Goal: Task Accomplishment & Management: Use online tool/utility

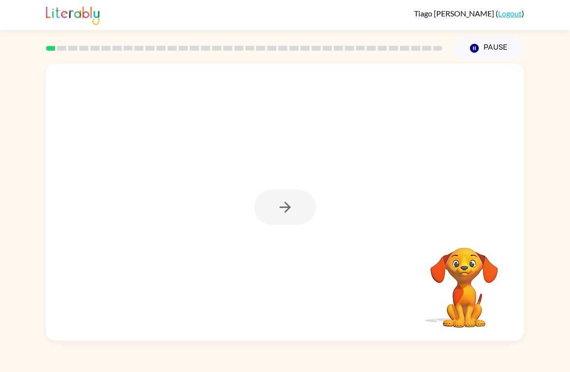
click at [57, 97] on div at bounding box center [285, 202] width 478 height 277
click at [274, 218] on button "button" at bounding box center [285, 207] width 62 height 35
click at [262, 169] on div at bounding box center [262, 185] width 413 height 35
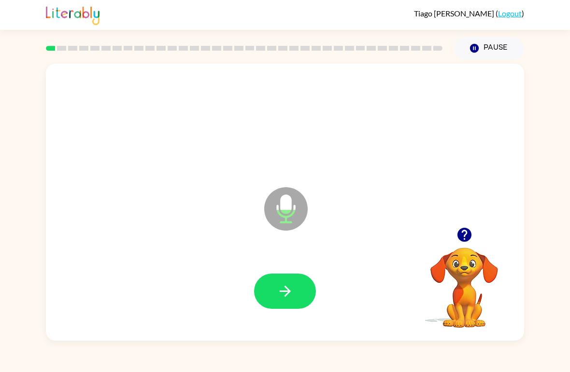
click at [278, 309] on button "button" at bounding box center [285, 291] width 62 height 35
click at [291, 302] on button "button" at bounding box center [285, 291] width 62 height 35
click at [283, 300] on icon "button" at bounding box center [285, 291] width 17 height 17
click at [285, 296] on icon "button" at bounding box center [284, 291] width 11 height 11
click at [292, 318] on div at bounding box center [285, 292] width 459 height 80
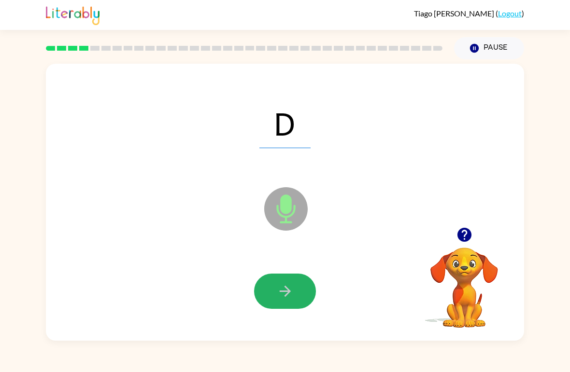
click at [287, 275] on button "button" at bounding box center [285, 291] width 62 height 35
click at [281, 299] on icon "button" at bounding box center [285, 291] width 17 height 17
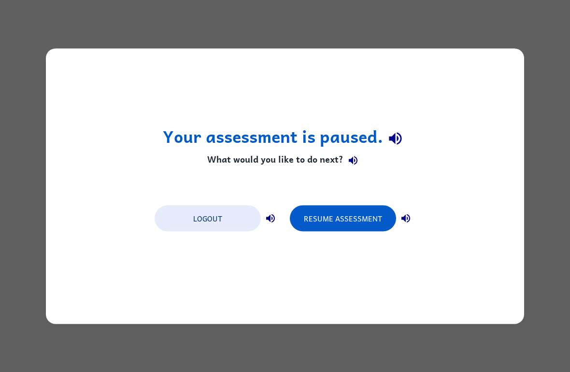
click at [315, 218] on button "Resume Assessment" at bounding box center [343, 218] width 106 height 26
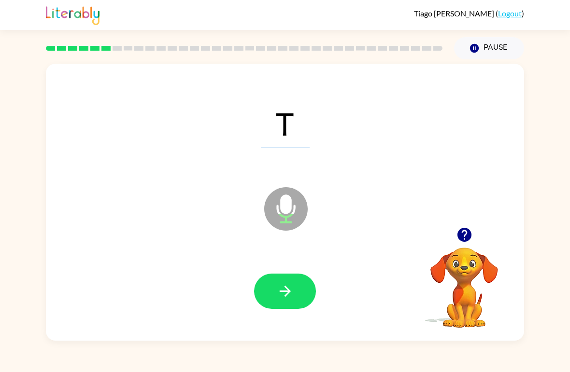
click at [290, 287] on icon "button" at bounding box center [285, 291] width 17 height 17
click at [289, 287] on div at bounding box center [285, 291] width 62 height 35
click at [275, 315] on div at bounding box center [285, 292] width 459 height 80
click at [272, 300] on button "button" at bounding box center [285, 291] width 62 height 35
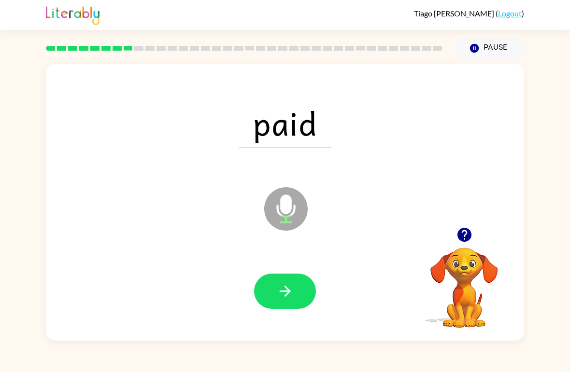
click at [262, 277] on button "button" at bounding box center [285, 291] width 62 height 35
click at [271, 294] on button "button" at bounding box center [285, 291] width 62 height 35
click at [276, 293] on button "button" at bounding box center [285, 291] width 62 height 35
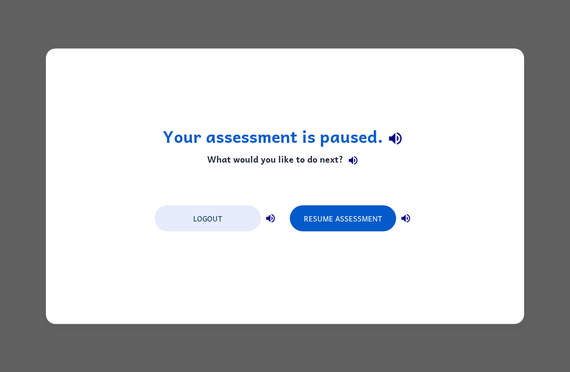
click at [312, 226] on button "Resume Assessment" at bounding box center [343, 218] width 106 height 26
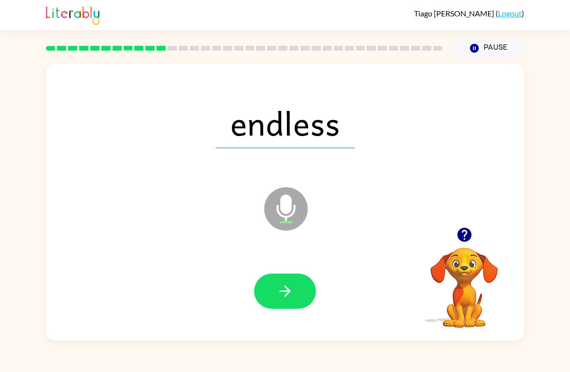
click at [305, 286] on button "button" at bounding box center [285, 291] width 62 height 35
click at [305, 286] on div at bounding box center [285, 291] width 62 height 35
click at [302, 306] on div at bounding box center [285, 291] width 62 height 35
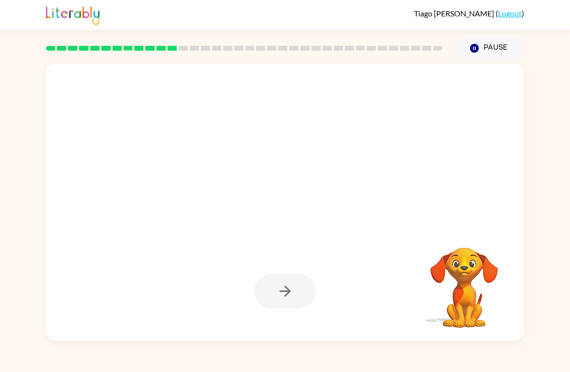
click at [284, 316] on div at bounding box center [285, 292] width 459 height 80
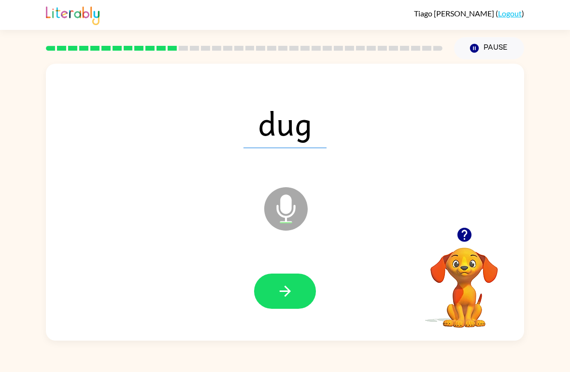
click at [280, 309] on button "button" at bounding box center [285, 291] width 62 height 35
click at [281, 292] on icon "button" at bounding box center [284, 291] width 11 height 11
click at [272, 290] on button "button" at bounding box center [285, 291] width 62 height 35
click at [306, 298] on button "button" at bounding box center [285, 291] width 62 height 35
click at [304, 300] on button "button" at bounding box center [285, 291] width 62 height 35
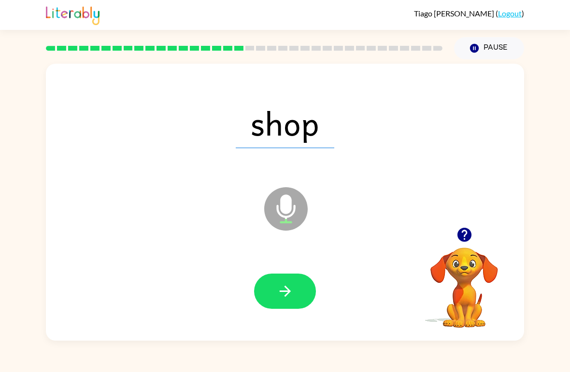
click at [293, 303] on button "button" at bounding box center [285, 291] width 62 height 35
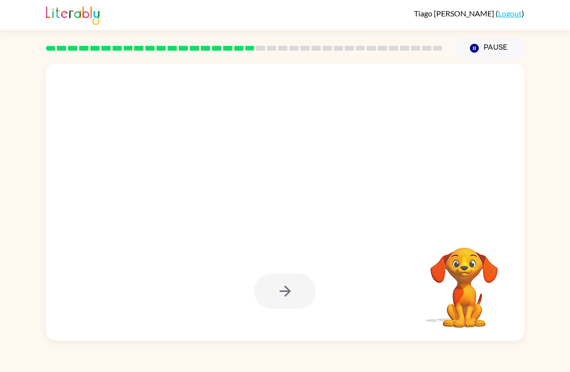
click at [134, 49] on div at bounding box center [244, 48] width 397 height 5
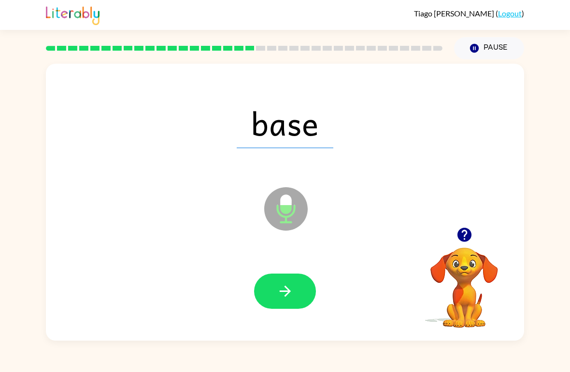
click at [164, 52] on div at bounding box center [244, 48] width 408 height 34
click at [158, 54] on div at bounding box center [244, 48] width 408 height 34
click at [156, 46] on div at bounding box center [244, 48] width 408 height 34
click at [156, 45] on div at bounding box center [244, 48] width 408 height 34
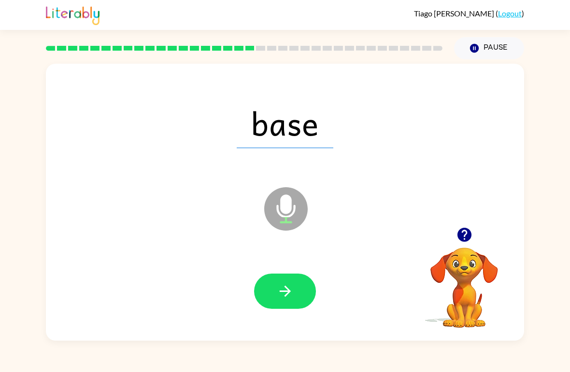
click at [157, 39] on div at bounding box center [244, 48] width 408 height 34
click at [265, 313] on div at bounding box center [285, 292] width 459 height 80
click at [260, 300] on button "button" at bounding box center [285, 291] width 62 height 35
click at [284, 297] on icon "button" at bounding box center [285, 291] width 17 height 17
click at [315, 298] on button "button" at bounding box center [285, 291] width 62 height 35
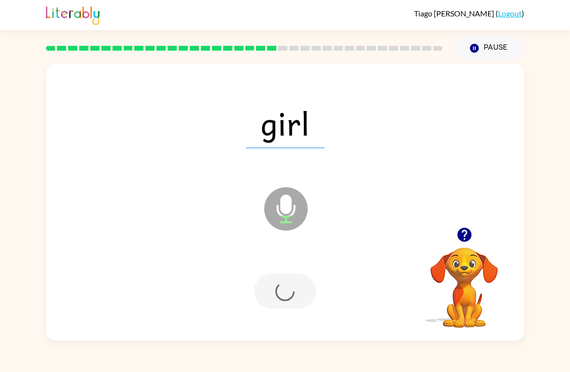
click at [284, 294] on div at bounding box center [285, 291] width 62 height 35
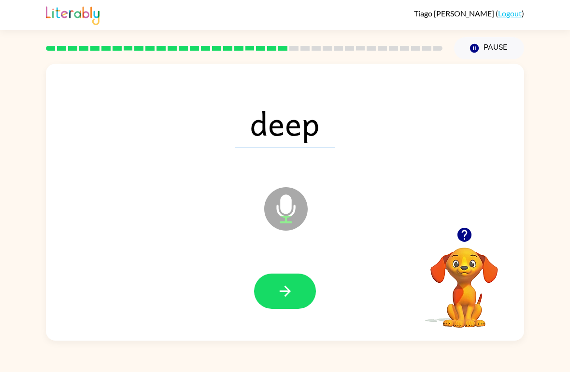
click at [280, 308] on button "button" at bounding box center [285, 291] width 62 height 35
click at [277, 303] on button "button" at bounding box center [285, 291] width 62 height 35
click at [260, 272] on div at bounding box center [285, 292] width 459 height 80
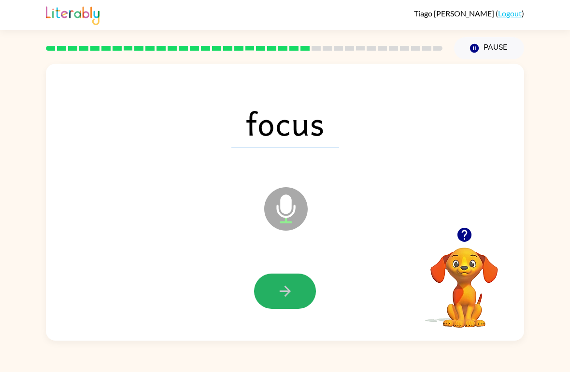
click at [291, 297] on icon "button" at bounding box center [285, 291] width 17 height 17
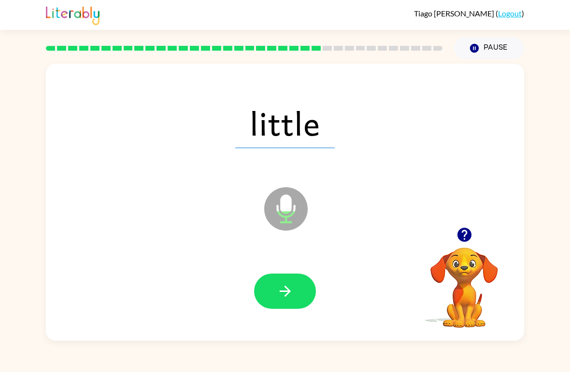
click at [293, 307] on button "button" at bounding box center [285, 291] width 62 height 35
click at [293, 306] on div at bounding box center [285, 291] width 62 height 35
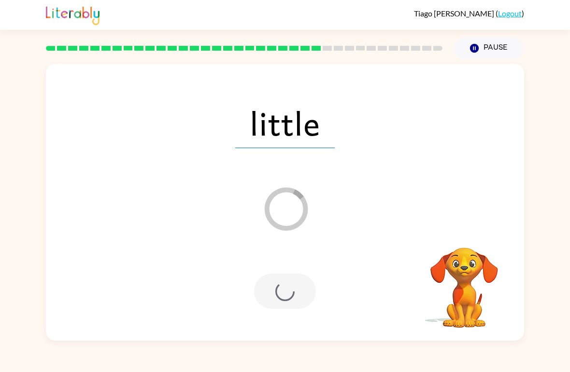
click at [298, 305] on div at bounding box center [285, 291] width 62 height 35
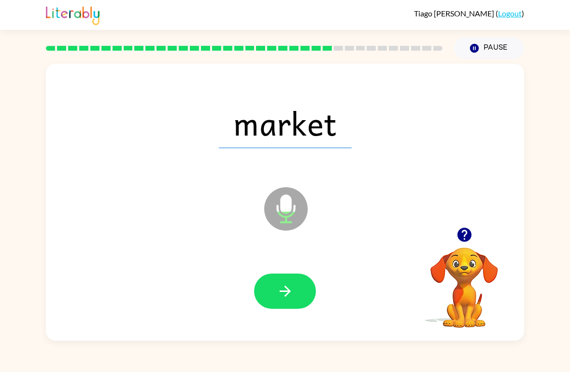
click at [258, 288] on button "button" at bounding box center [285, 291] width 62 height 35
click at [301, 315] on div at bounding box center [285, 292] width 459 height 80
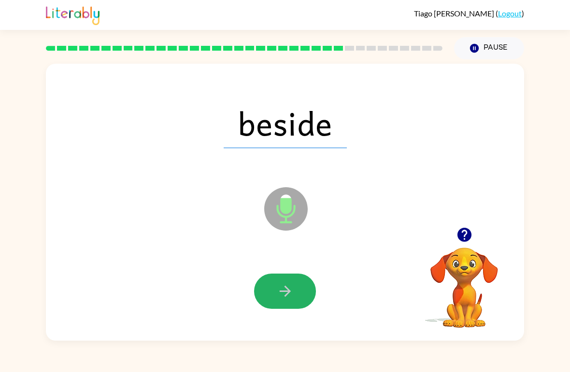
click at [289, 290] on icon "button" at bounding box center [285, 291] width 17 height 17
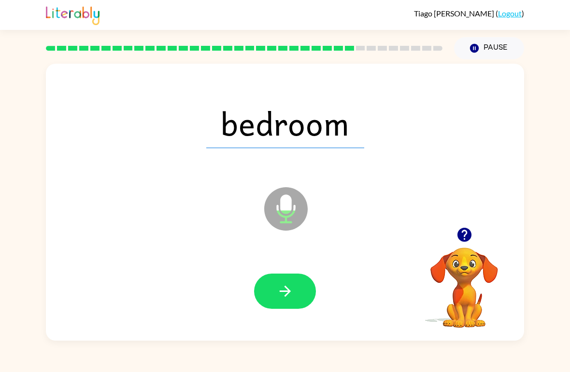
click at [295, 214] on icon at bounding box center [285, 208] width 43 height 43
click at [304, 230] on icon "Microphone The Microphone is here when it is your turn to talk" at bounding box center [334, 221] width 145 height 72
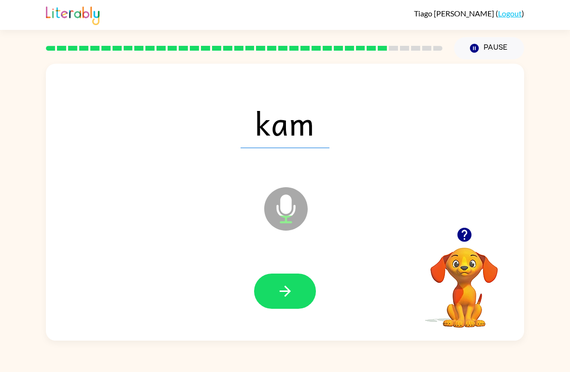
click at [284, 197] on icon "Microphone The Microphone is here when it is your turn to talk" at bounding box center [334, 221] width 145 height 72
click at [277, 296] on icon "button" at bounding box center [285, 291] width 17 height 17
click at [299, 228] on icon "Microphone The Microphone is here when it is your turn to talk" at bounding box center [334, 221] width 145 height 72
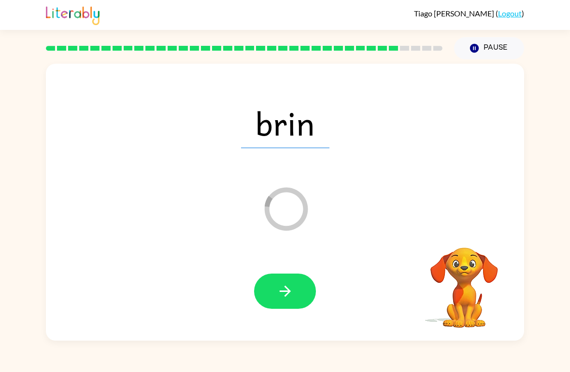
click at [274, 265] on div at bounding box center [285, 292] width 459 height 80
click at [277, 267] on div at bounding box center [285, 292] width 459 height 80
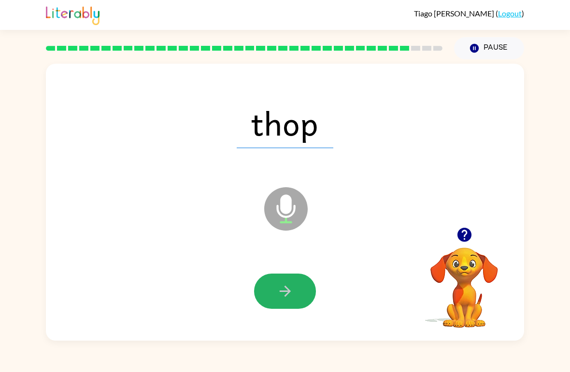
click at [276, 305] on button "button" at bounding box center [285, 291] width 62 height 35
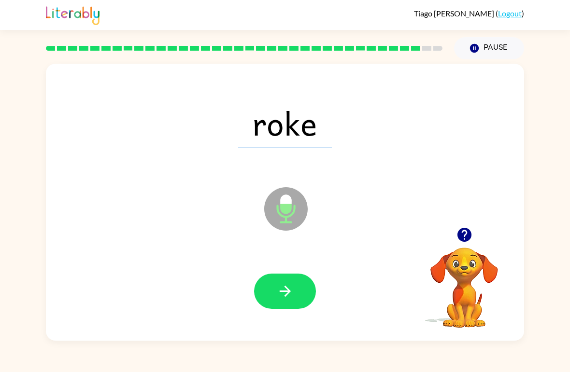
click at [284, 279] on button "button" at bounding box center [285, 291] width 62 height 35
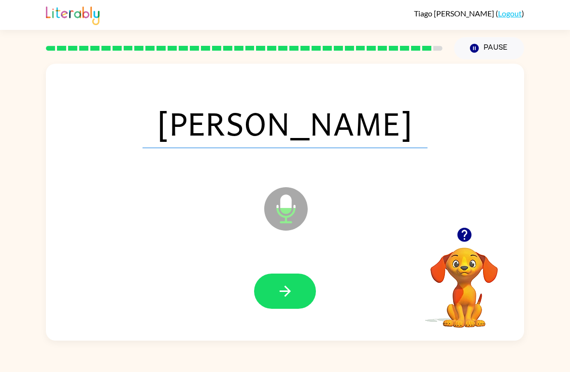
click at [300, 275] on button "button" at bounding box center [285, 291] width 62 height 35
click at [299, 273] on div at bounding box center [285, 292] width 459 height 80
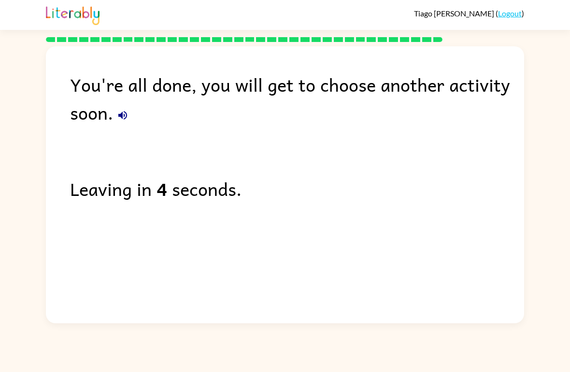
click at [283, 363] on div "Tiago Dyer-Neuman ( Logout ) You're all done, you will get to choose another ac…" at bounding box center [285, 186] width 570 height 372
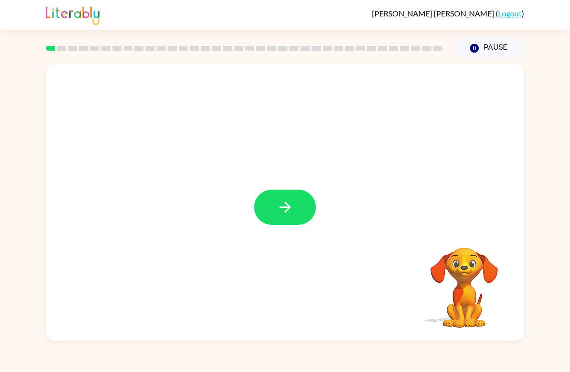
click at [287, 214] on icon "button" at bounding box center [285, 207] width 17 height 17
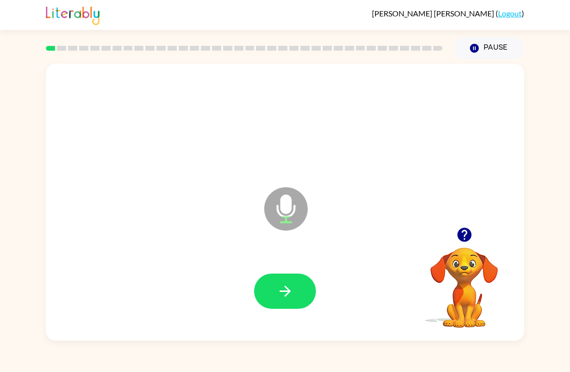
click at [284, 309] on button "button" at bounding box center [285, 291] width 62 height 35
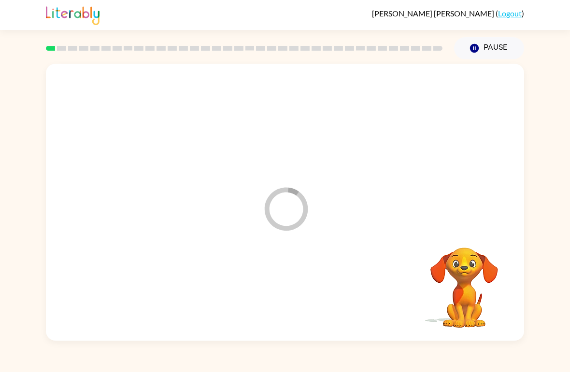
click at [269, 293] on div at bounding box center [285, 292] width 459 height 80
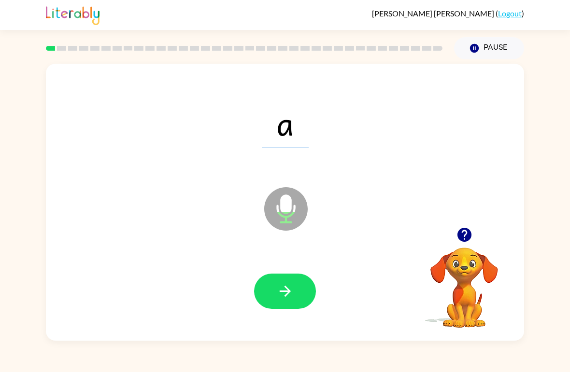
click at [290, 278] on button "button" at bounding box center [285, 291] width 62 height 35
click at [278, 286] on icon "button" at bounding box center [285, 291] width 17 height 17
click at [257, 303] on div at bounding box center [285, 291] width 62 height 35
click at [280, 291] on icon "button" at bounding box center [285, 291] width 17 height 17
click at [283, 282] on button "button" at bounding box center [285, 291] width 62 height 35
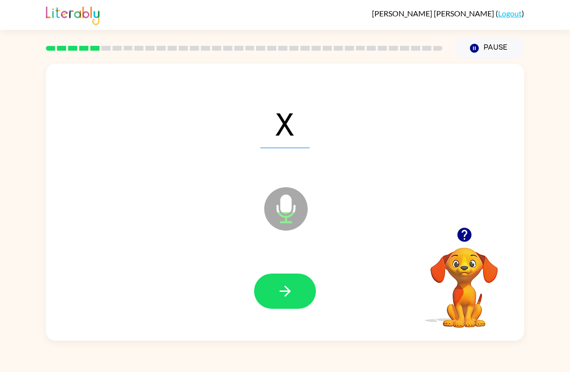
click at [285, 304] on button "button" at bounding box center [285, 291] width 62 height 35
click at [291, 306] on button "button" at bounding box center [285, 291] width 62 height 35
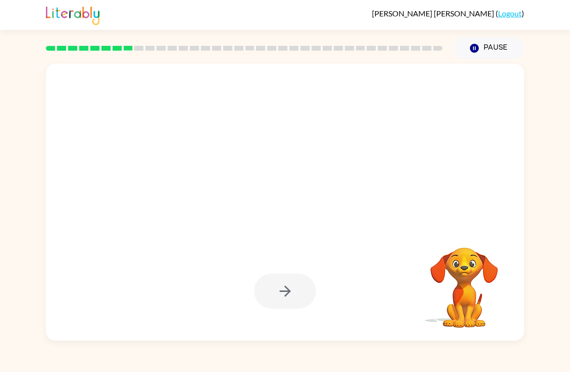
click at [288, 290] on div at bounding box center [285, 291] width 62 height 35
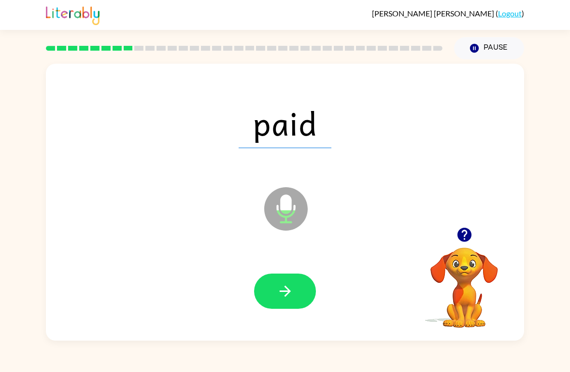
click at [299, 294] on button "button" at bounding box center [285, 291] width 62 height 35
click at [298, 309] on button "button" at bounding box center [285, 291] width 62 height 35
click at [303, 294] on button "button" at bounding box center [285, 291] width 62 height 35
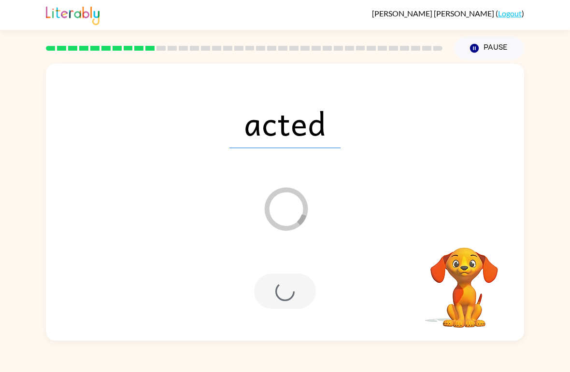
click at [460, 282] on video "Your browser must support playing .mp4 files to use Literably. Please try using…" at bounding box center [464, 281] width 97 height 97
click at [480, 299] on video "Your browser must support playing .mp4 files to use Literably. Please try using…" at bounding box center [464, 281] width 97 height 97
click at [472, 284] on video "Your browser must support playing .mp4 files to use Literably. Please try using…" at bounding box center [464, 281] width 97 height 97
click at [472, 283] on video "Your browser must support playing .mp4 files to use Literably. Please try using…" at bounding box center [464, 281] width 97 height 97
click at [473, 281] on video "Your browser must support playing .mp4 files to use Literably. Please try using…" at bounding box center [464, 281] width 97 height 97
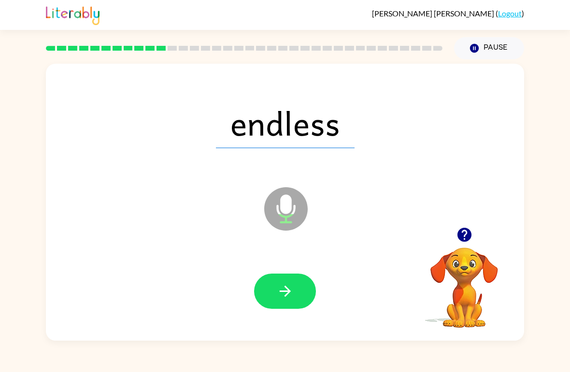
click at [279, 279] on button "button" at bounding box center [285, 291] width 62 height 35
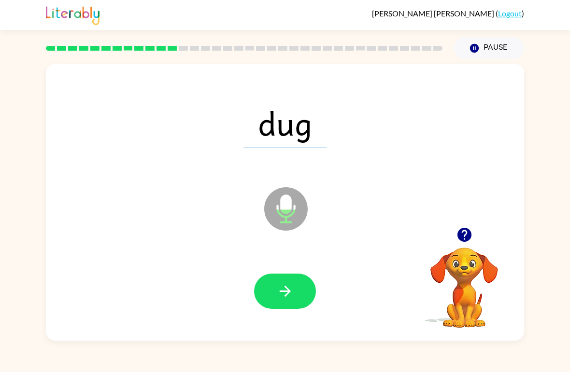
click at [291, 293] on icon "button" at bounding box center [285, 291] width 17 height 17
click at [257, 281] on button "button" at bounding box center [285, 291] width 62 height 35
click at [289, 285] on icon "button" at bounding box center [285, 291] width 17 height 17
click at [251, 296] on div at bounding box center [285, 292] width 459 height 80
click at [264, 297] on button "button" at bounding box center [285, 291] width 62 height 35
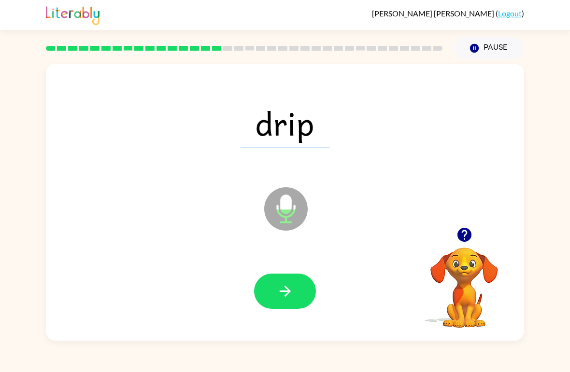
click at [284, 266] on div at bounding box center [285, 292] width 459 height 80
click at [286, 274] on button "button" at bounding box center [285, 291] width 62 height 35
click at [290, 308] on button "button" at bounding box center [285, 291] width 62 height 35
click at [306, 297] on button "button" at bounding box center [285, 291] width 62 height 35
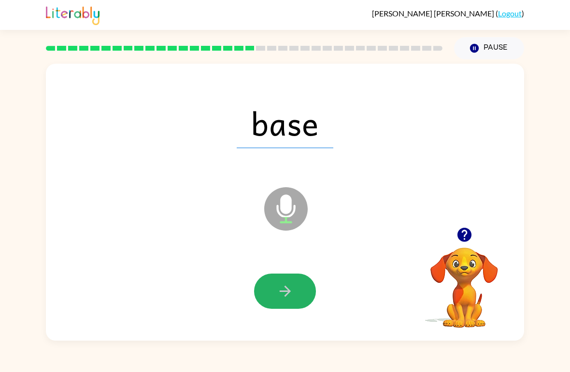
click at [313, 295] on button "button" at bounding box center [285, 291] width 62 height 35
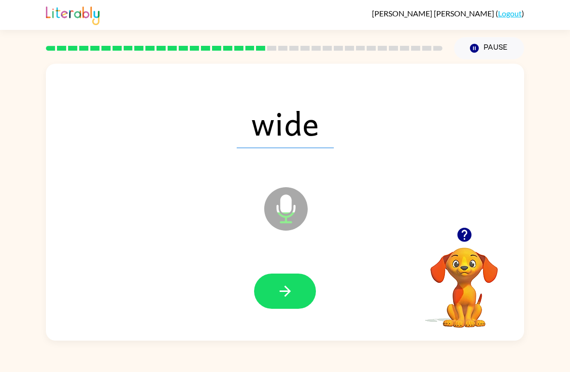
click at [279, 309] on button "button" at bounding box center [285, 291] width 62 height 35
click at [282, 319] on div at bounding box center [285, 292] width 459 height 80
click at [274, 297] on button "button" at bounding box center [285, 291] width 62 height 35
click at [294, 284] on button "button" at bounding box center [285, 291] width 62 height 35
click at [314, 297] on button "button" at bounding box center [285, 291] width 62 height 35
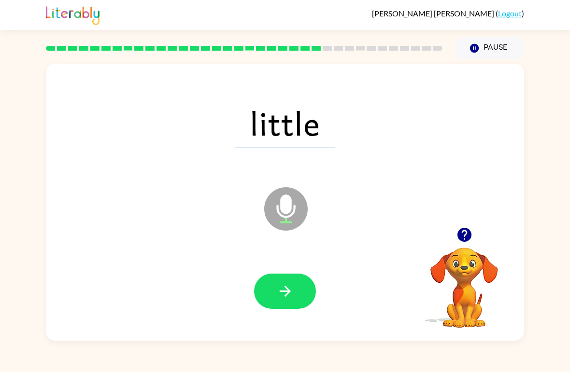
click at [295, 309] on button "button" at bounding box center [285, 291] width 62 height 35
click at [300, 299] on button "button" at bounding box center [285, 291] width 62 height 35
click at [296, 288] on button "button" at bounding box center [285, 291] width 62 height 35
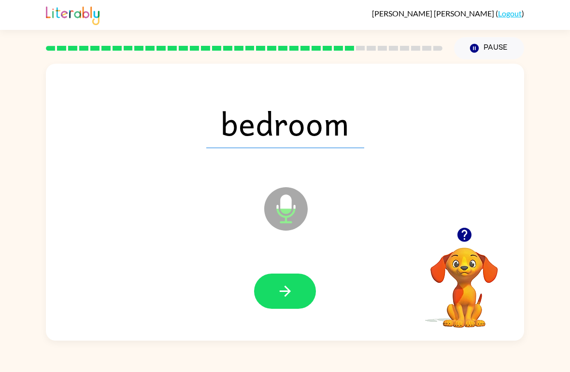
click at [269, 275] on button "button" at bounding box center [285, 291] width 62 height 35
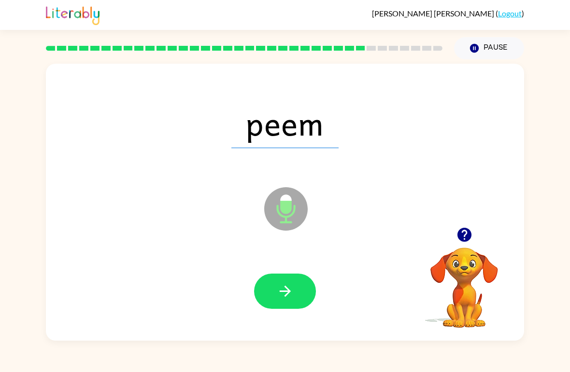
click at [285, 302] on button "button" at bounding box center [285, 291] width 62 height 35
click at [267, 278] on button "button" at bounding box center [285, 291] width 62 height 35
click at [278, 288] on icon "button" at bounding box center [285, 291] width 17 height 17
click at [279, 288] on icon "button" at bounding box center [285, 291] width 17 height 17
click at [292, 287] on icon "button" at bounding box center [285, 291] width 17 height 17
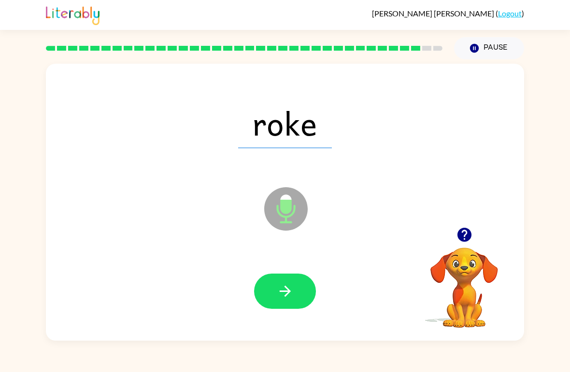
click at [304, 296] on button "button" at bounding box center [285, 291] width 62 height 35
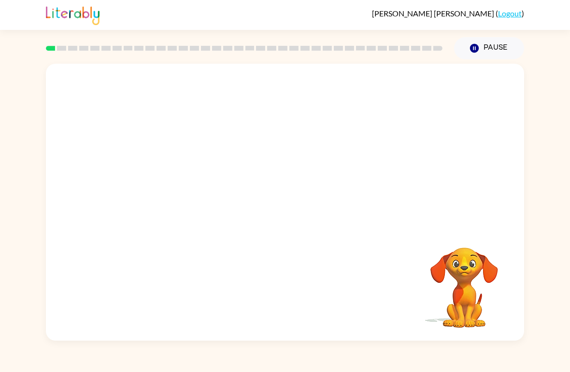
click at [508, 18] on link "Logout" at bounding box center [510, 13] width 24 height 9
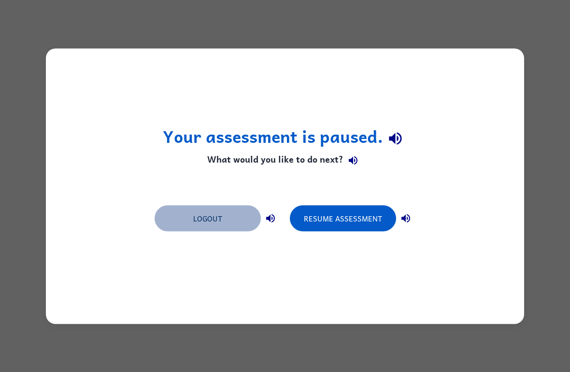
click at [233, 215] on button "Logout" at bounding box center [208, 218] width 106 height 26
